Goal: Information Seeking & Learning: Learn about a topic

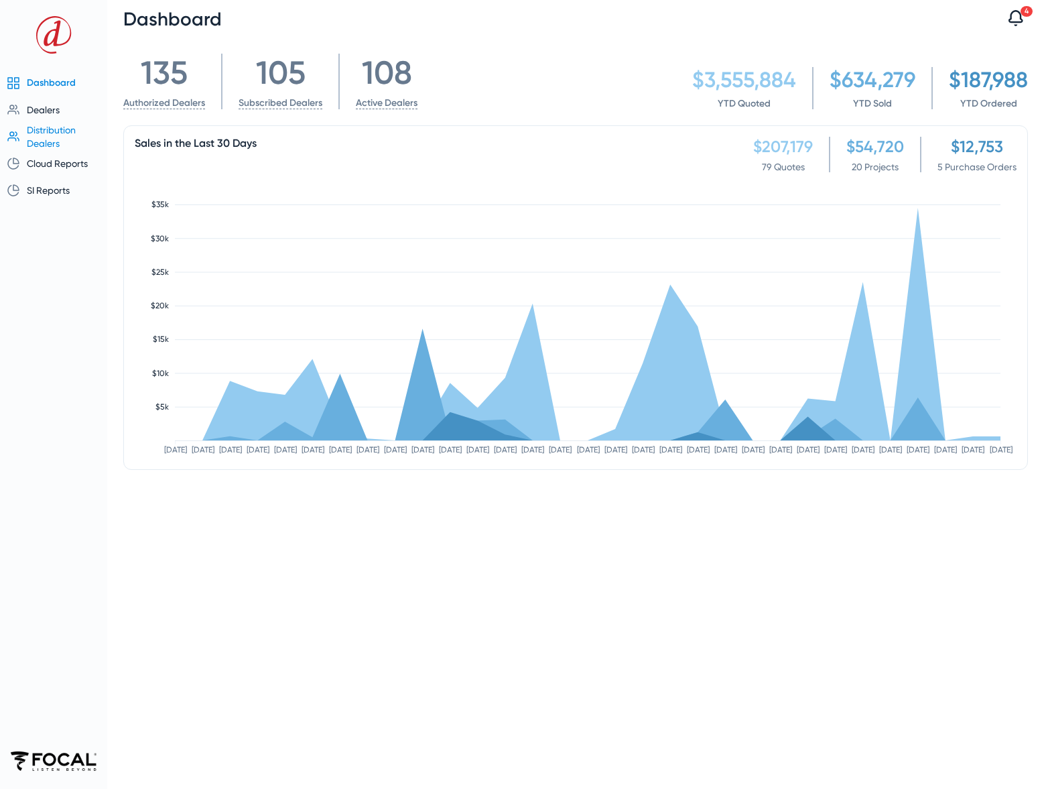
click at [50, 130] on span "Distribution Dealers" at bounding box center [51, 137] width 49 height 24
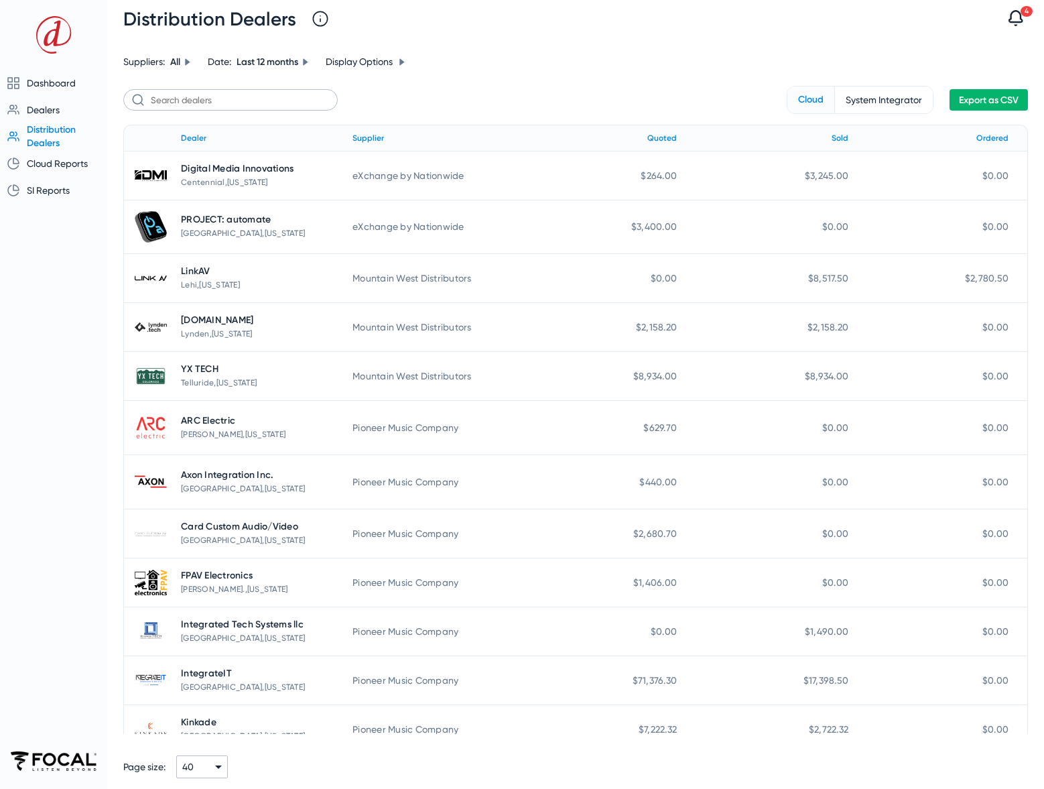
click at [981, 104] on span "Export as CSV" at bounding box center [989, 99] width 60 height 11
click at [56, 164] on span "Cloud Reports" at bounding box center [57, 163] width 61 height 11
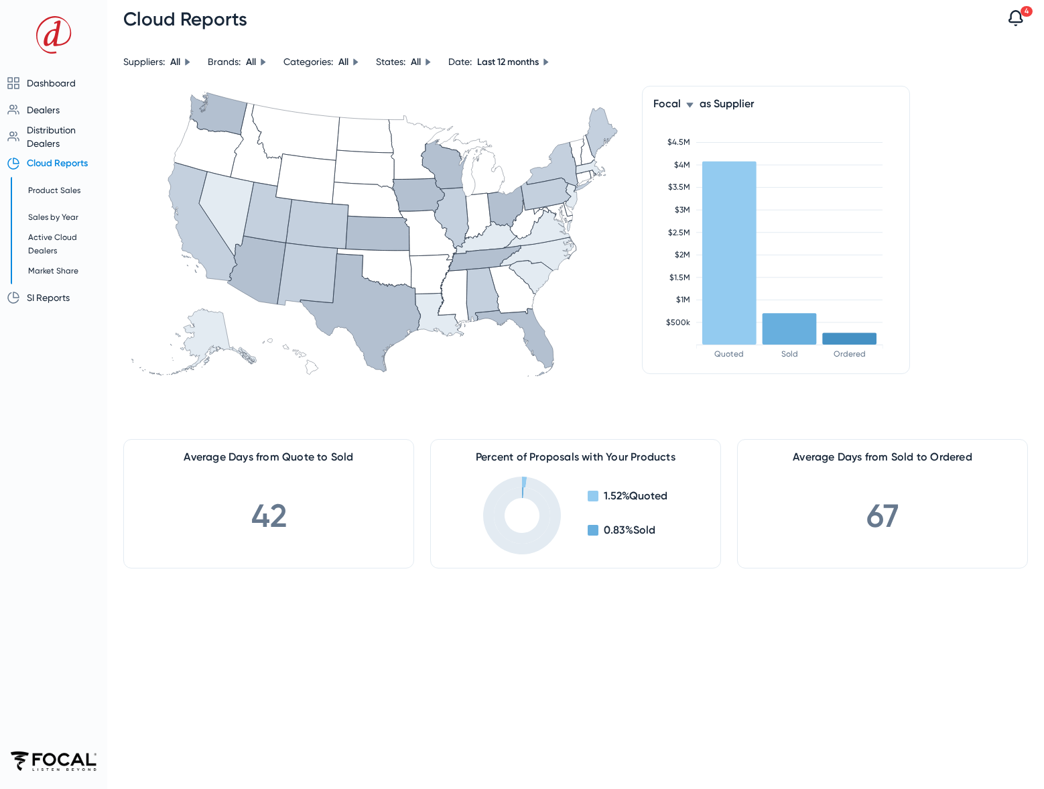
click at [690, 107] on icon at bounding box center [690, 105] width 8 height 8
click at [690, 107] on body "Dashboard Dealers Overview Authorizations Dealers by State Distribution Dealers…" at bounding box center [522, 394] width 1044 height 789
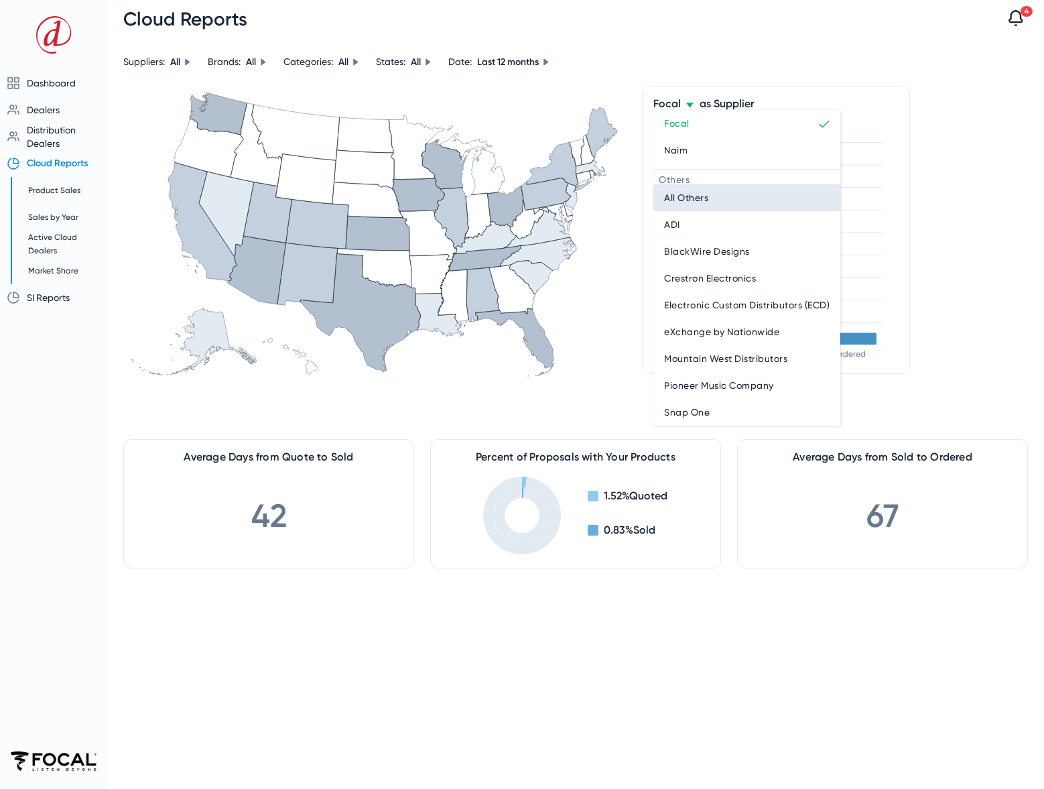
click at [693, 194] on span "All Others" at bounding box center [686, 198] width 44 height 16
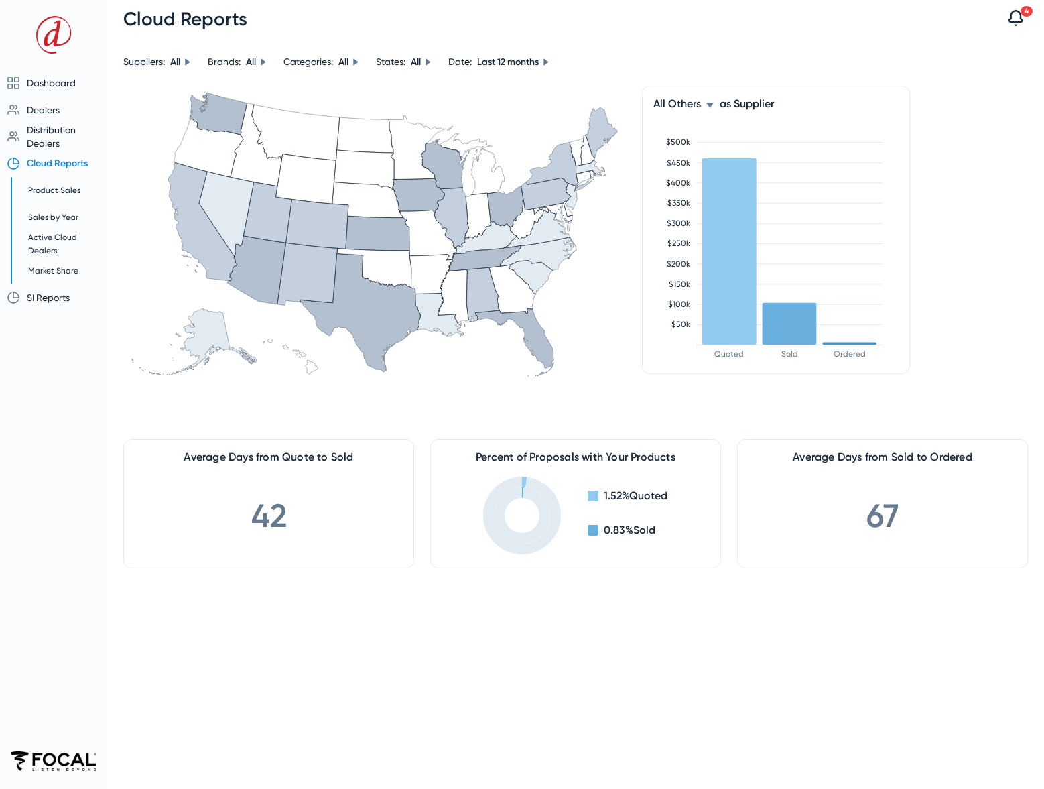
click at [708, 106] on icon at bounding box center [710, 105] width 8 height 8
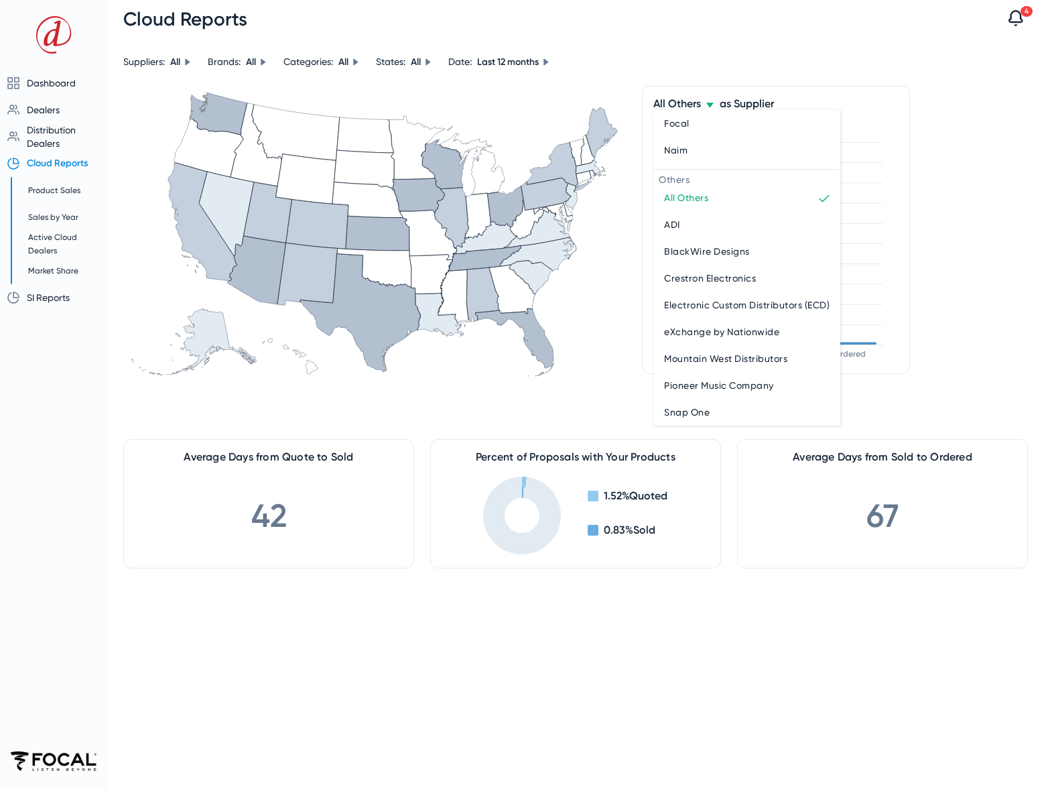
click at [708, 106] on body "Dashboard Dealers Overview Authorizations Dealers by State Distribution Dealers…" at bounding box center [522, 394] width 1044 height 789
click at [695, 144] on div "Naim" at bounding box center [747, 150] width 166 height 16
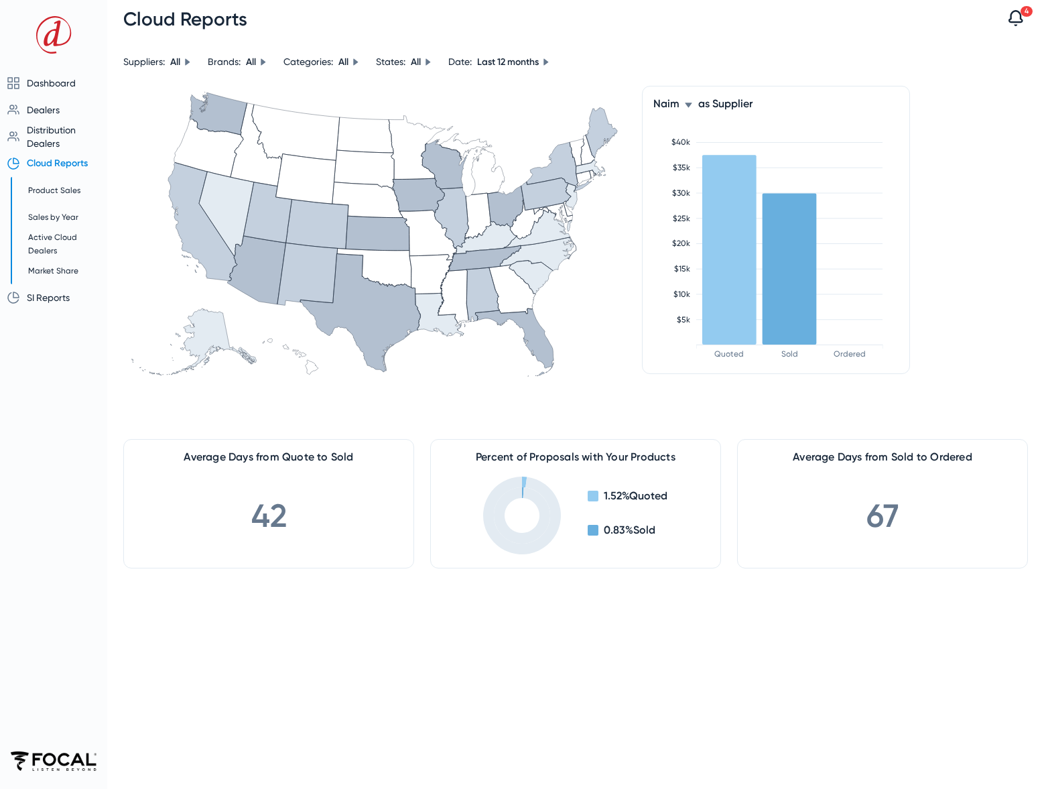
click at [688, 109] on div "Naim" at bounding box center [673, 103] width 40 height 13
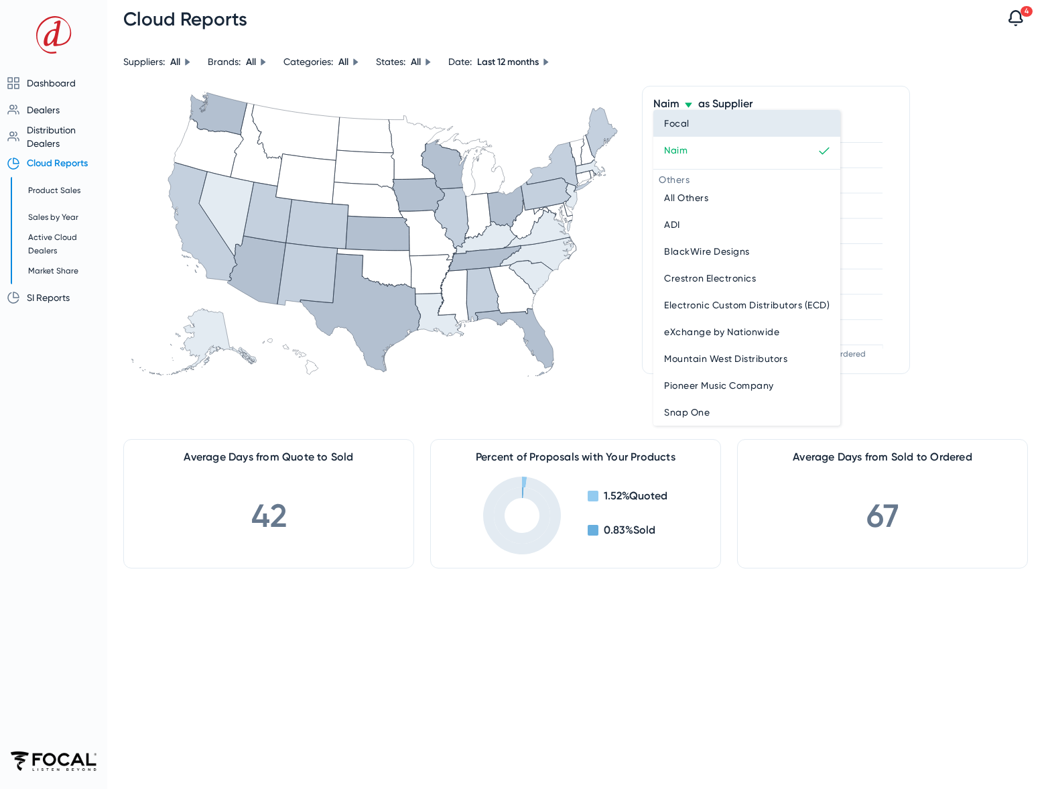
click at [688, 131] on button "Focal" at bounding box center [746, 123] width 187 height 27
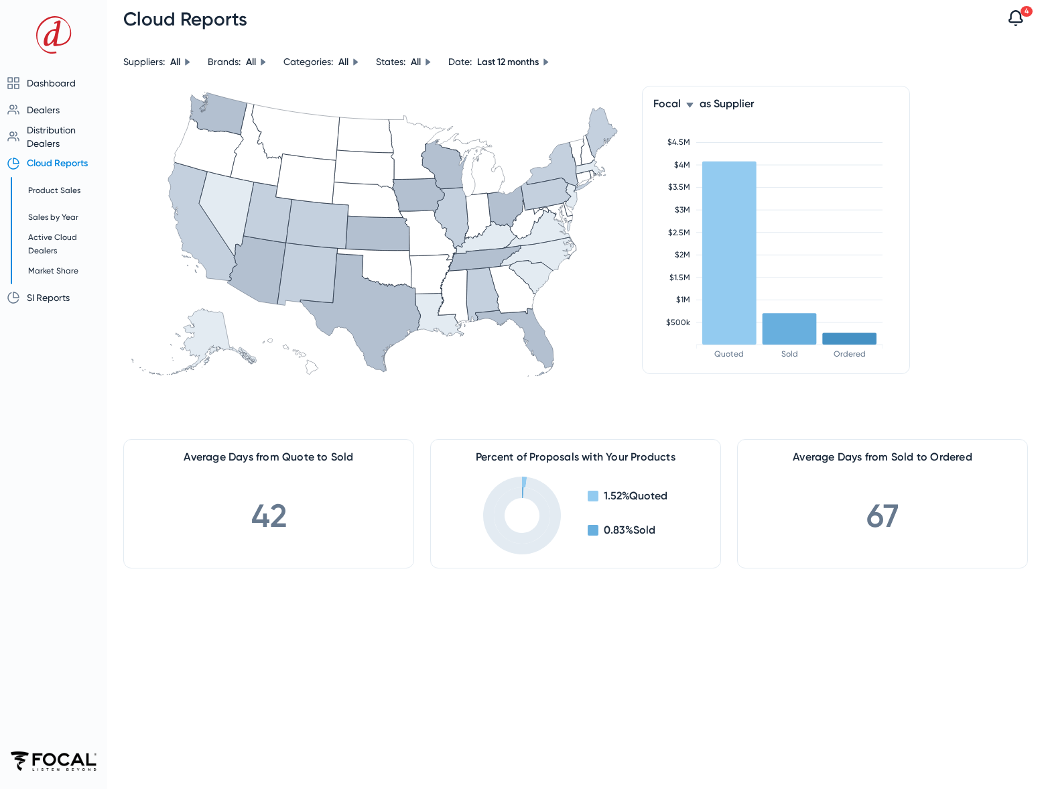
click at [687, 109] on div "Focal" at bounding box center [673, 103] width 41 height 13
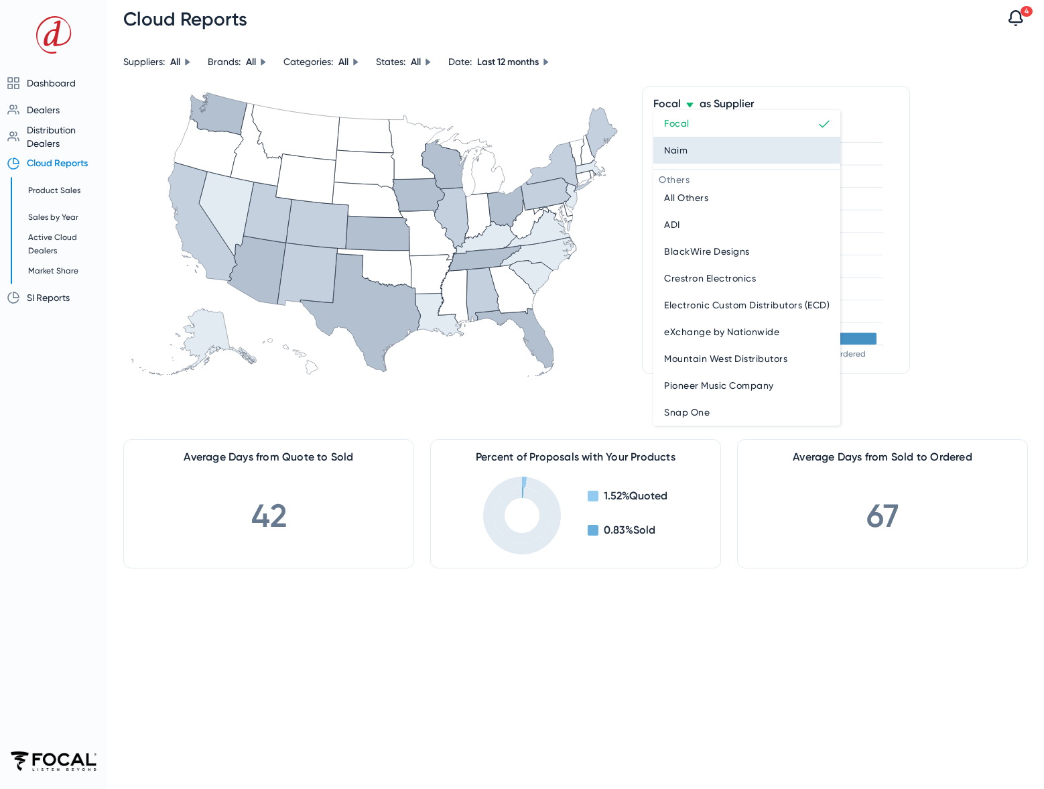
click at [692, 142] on div "Naim" at bounding box center [747, 150] width 166 height 16
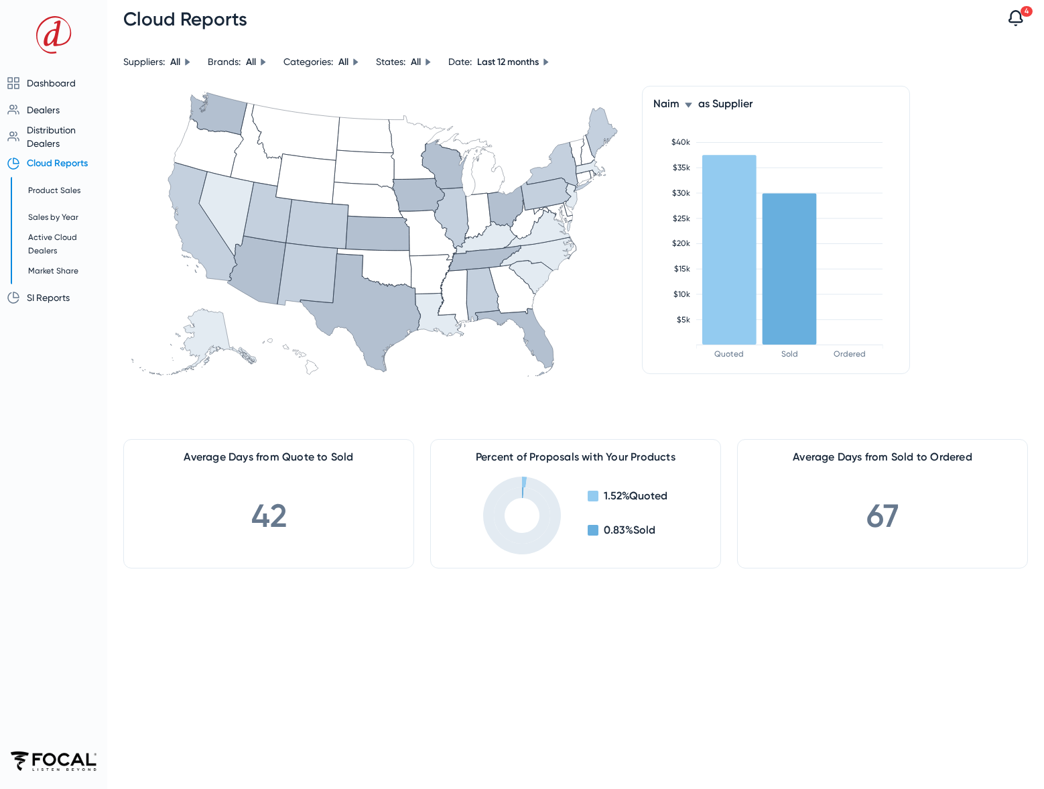
click at [688, 109] on icon at bounding box center [688, 105] width 8 height 8
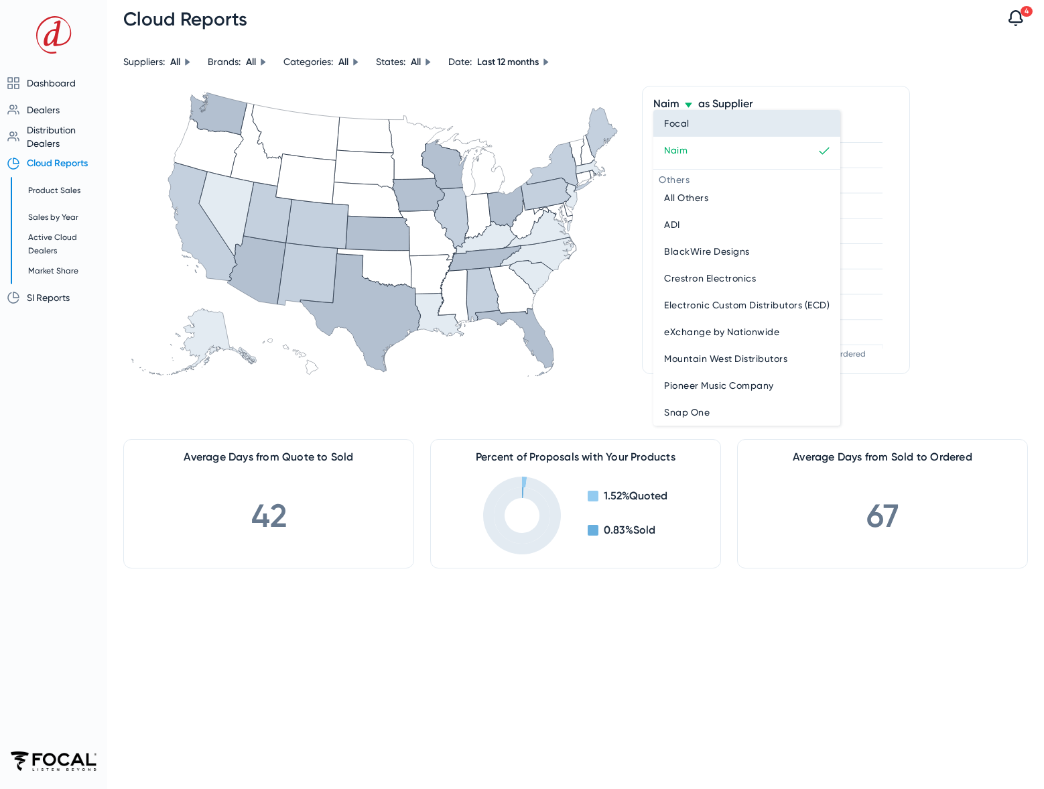
click at [694, 131] on button "Focal" at bounding box center [746, 123] width 187 height 27
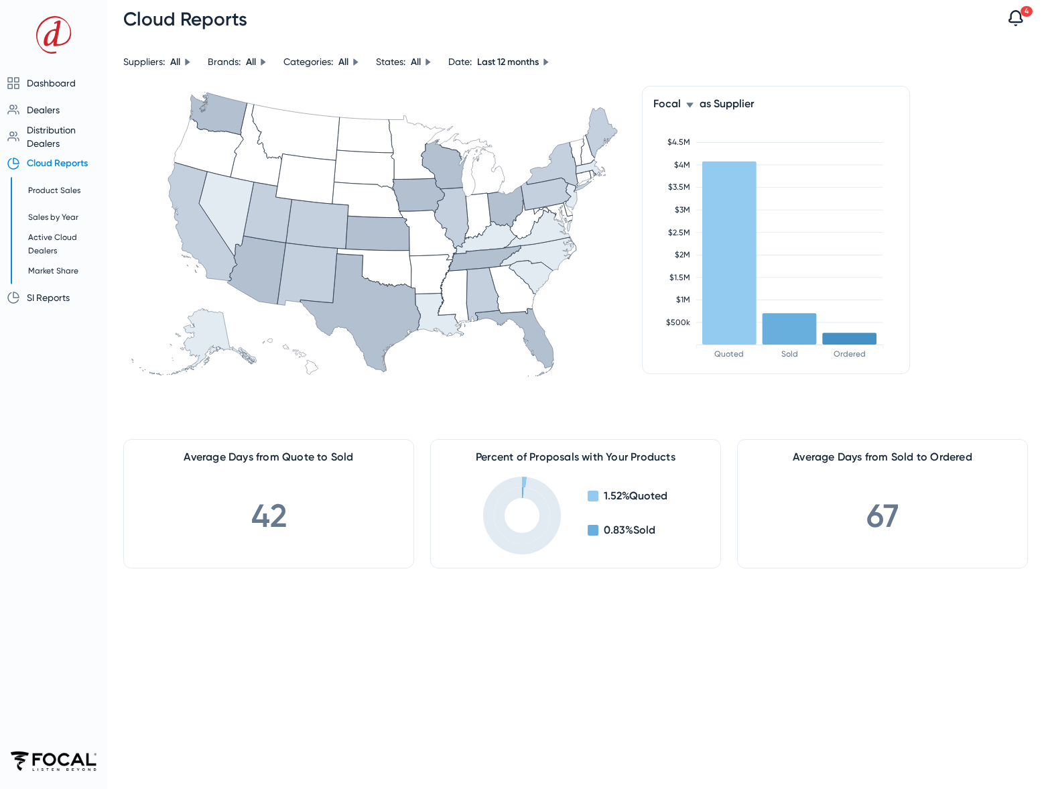
click at [688, 104] on icon at bounding box center [689, 105] width 7 height 5
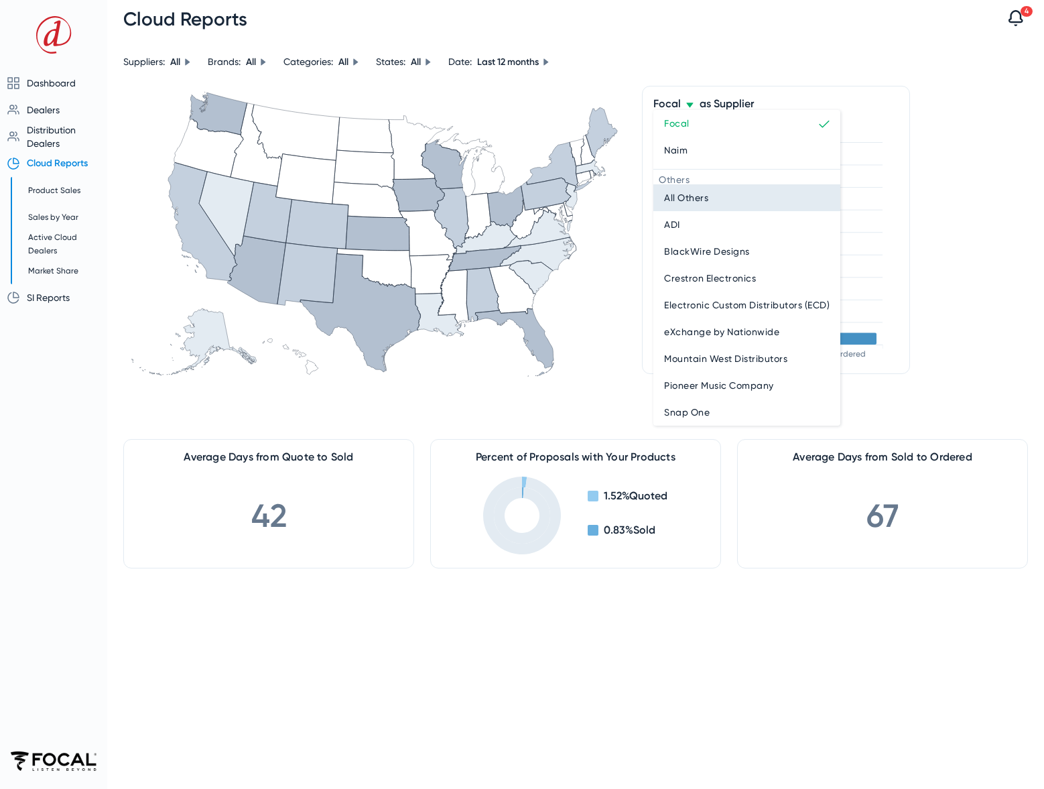
click at [707, 199] on span "All Others" at bounding box center [686, 198] width 44 height 16
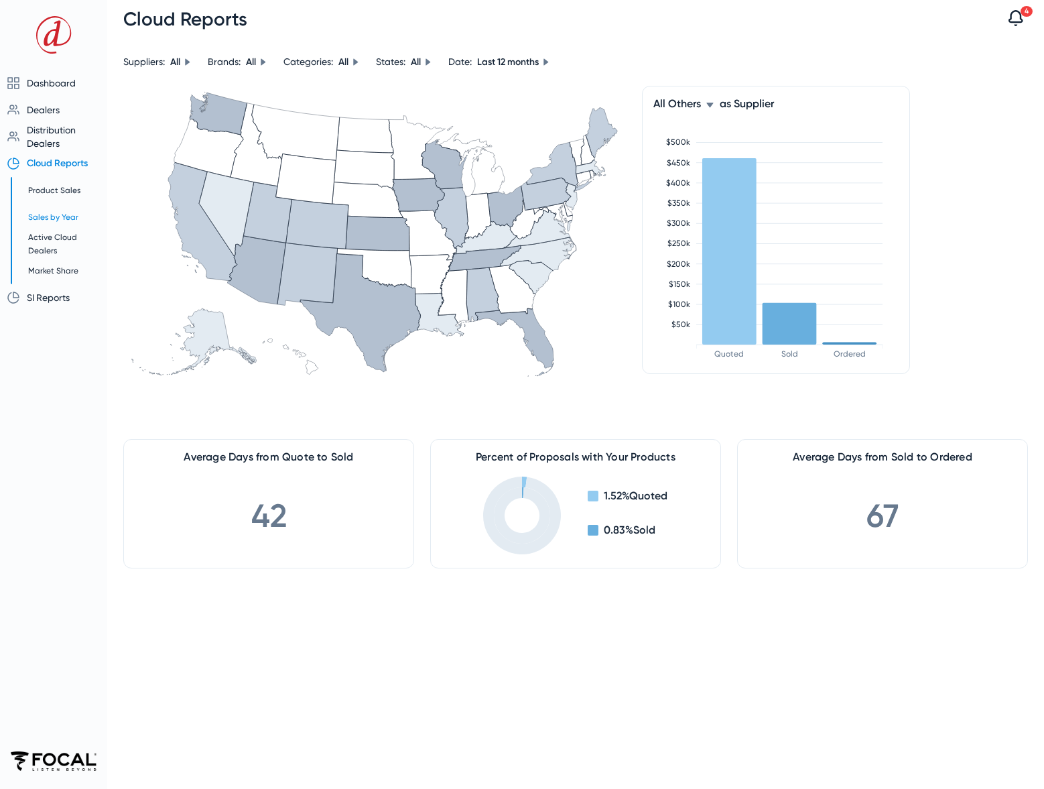
click at [50, 217] on span "Sales by Year" at bounding box center [53, 216] width 50 height 9
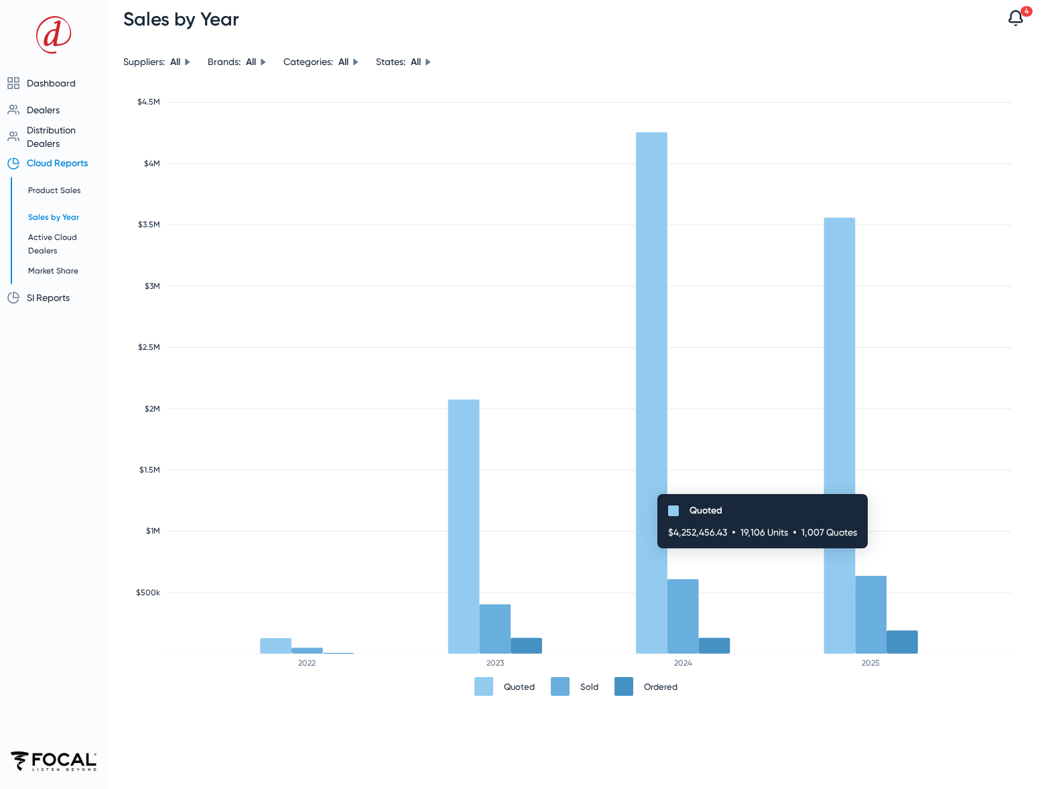
click at [651, 501] on rect at bounding box center [651, 392] width 31 height 521
